Goal: Find specific fact: Find specific fact

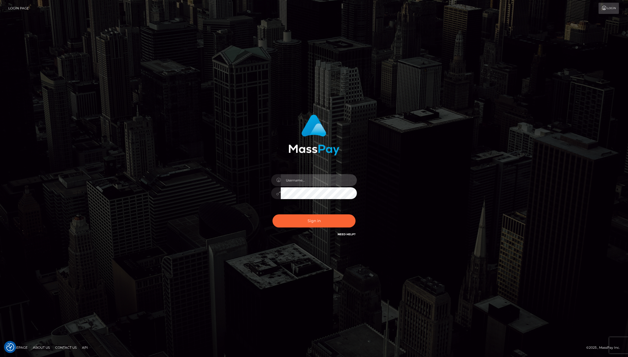
click at [307, 182] on input "text" at bounding box center [319, 180] width 76 height 12
click at [0, 357] on com-1password-button at bounding box center [0, 357] width 0 height 0
type input "jackson.whop"
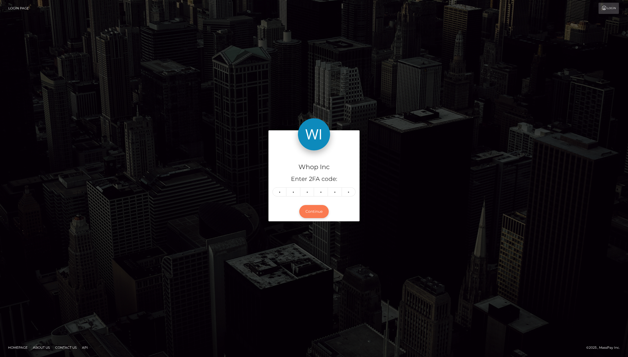
click at [316, 211] on button "Continue" at bounding box center [313, 211] width 29 height 13
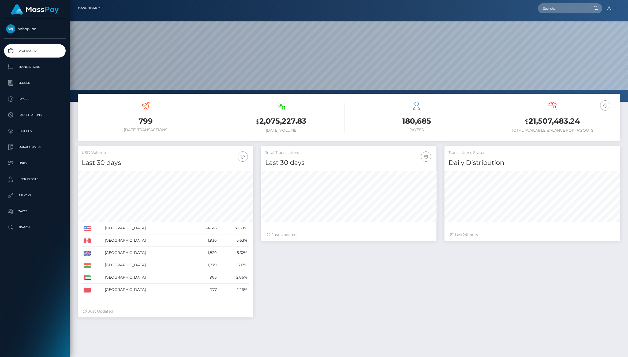
scroll to position [95, 175]
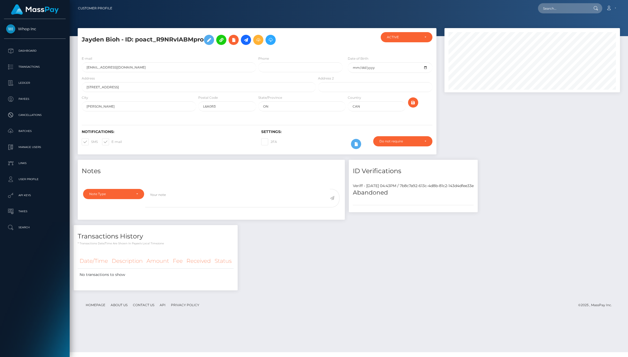
scroll to position [64, 175]
click at [372, 195] on h5 "Abandoned" at bounding box center [413, 193] width 121 height 8
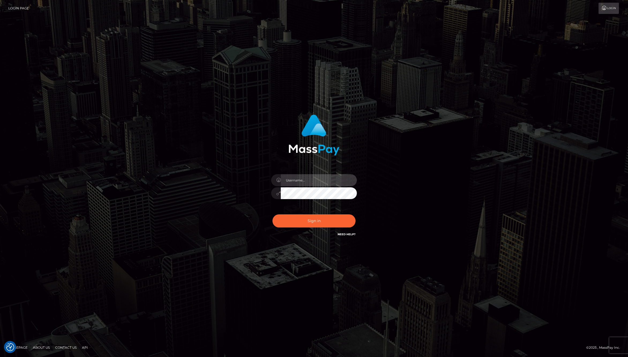
click at [316, 183] on input "text" at bounding box center [319, 180] width 76 height 12
type input "jackson.whop"
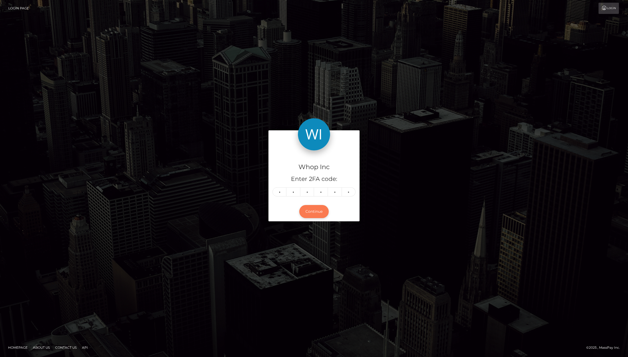
click at [315, 210] on button "Continue" at bounding box center [313, 211] width 29 height 13
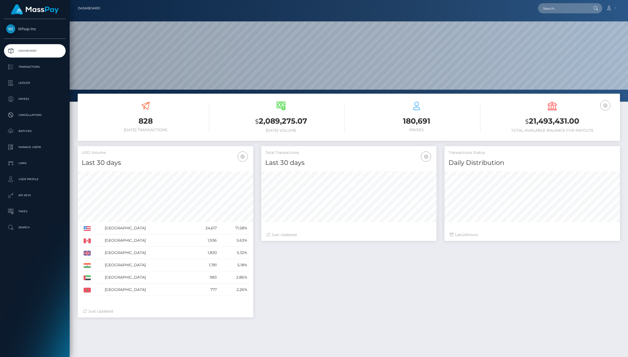
scroll to position [95, 175]
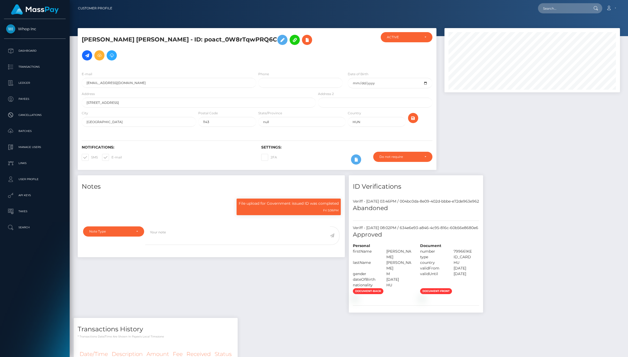
scroll to position [70, 0]
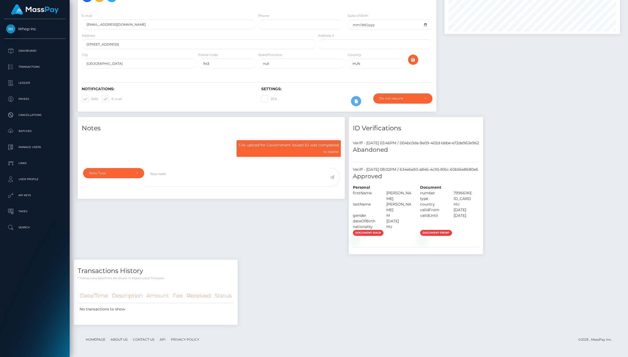
click at [551, 248] on div "Notes File upload for Government issued ID was completed Fri 5:06PM" at bounding box center [349, 224] width 550 height 214
click at [582, 169] on div "Notes File upload for Government issued ID was completed Fri 5:06PM" at bounding box center [349, 224] width 550 height 214
click at [556, 185] on div "Notes File upload for Government issued ID was completed Fri 5:06PM" at bounding box center [349, 224] width 550 height 214
click at [547, 171] on div "Notes File upload for Government issued ID was completed Fri 5:06PM" at bounding box center [349, 224] width 550 height 214
click at [573, 166] on div "Notes File upload for Government issued ID was completed Fri 5:06PM" at bounding box center [349, 224] width 550 height 214
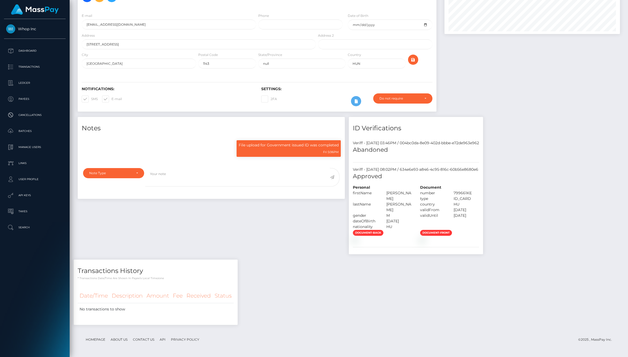
click at [573, 166] on div "Notes File upload for Government issued ID was completed Fri 5:06PM" at bounding box center [349, 224] width 550 height 214
click at [542, 165] on div "Notes File upload for Government issued ID was completed Fri 5:06PM" at bounding box center [349, 224] width 550 height 214
drag, startPoint x: 423, startPoint y: 157, endPoint x: 525, endPoint y: 158, distance: 102.0
click at [483, 167] on div "Veriff - September 15, 2025 08:02PM / 634e6e93-a846-4c95-816c-60b56e8680e6" at bounding box center [416, 170] width 134 height 6
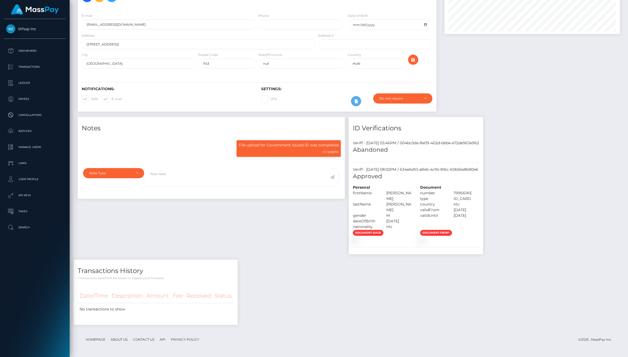
click at [483, 167] on div "Veriff - September 15, 2025 08:02PM / 634e6e93-a846-4c95-816c-60b56e8680e6" at bounding box center [416, 170] width 134 height 6
click at [445, 153] on div "Veriff - September 7, 2025 03:46PM / 004bc0da-8e09-402d-bbbe-e72de963e962 Aband…" at bounding box center [416, 195] width 134 height 118
drag, startPoint x: 424, startPoint y: 158, endPoint x: 511, endPoint y: 161, distance: 87.1
click at [483, 161] on div "Veriff - September 7, 2025 03:46PM / 004bc0da-8e09-402d-bbbe-e72de963e962 Aband…" at bounding box center [416, 195] width 134 height 118
click at [483, 167] on div "Veriff - September 15, 2025 08:02PM / 634e6e93-a846-4c95-816c-60b56e8680e6" at bounding box center [416, 170] width 134 height 6
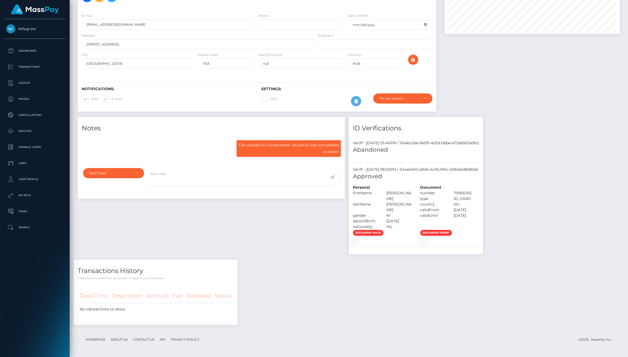
drag, startPoint x: 508, startPoint y: 157, endPoint x: 423, endPoint y: 157, distance: 85.7
click at [423, 167] on div "Veriff - September 15, 2025 08:02PM / 634e6e93-a846-4c95-816c-60b56e8680e6" at bounding box center [416, 170] width 134 height 6
copy div "634e6e93-a846-4c95-816c-60b56e8680e6"
click at [423, 167] on div "Veriff - September 15, 2025 08:02PM / 634e6e93-a846-4c95-816c-60b56e8680e6" at bounding box center [416, 170] width 134 height 6
drag, startPoint x: 424, startPoint y: 158, endPoint x: 522, endPoint y: 158, distance: 98.0
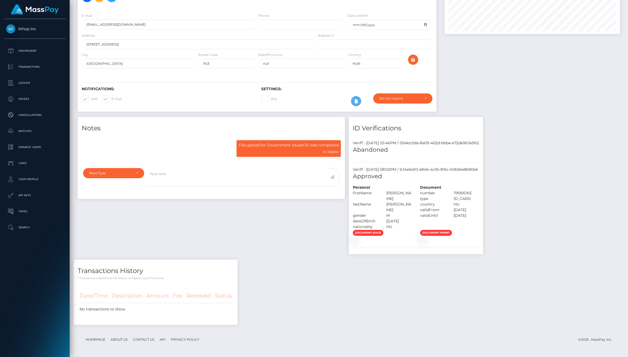
click at [483, 167] on div "Veriff - September 15, 2025 08:02PM / 634e6e93-a846-4c95-816c-60b56e8680e6" at bounding box center [416, 170] width 134 height 6
copy div "634e6e93-a846-4c95-816c-60b56e8680e6"
